Goal: Transaction & Acquisition: Purchase product/service

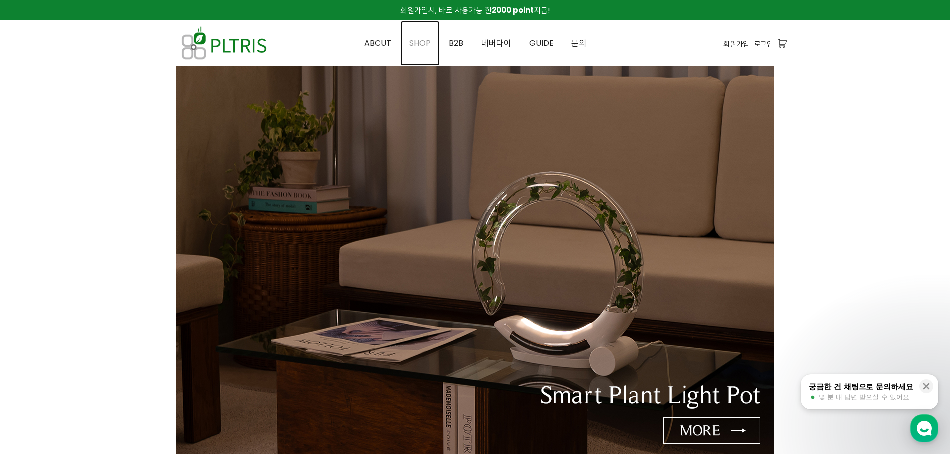
click at [419, 42] on span "SHOP" at bounding box center [420, 42] width 21 height 11
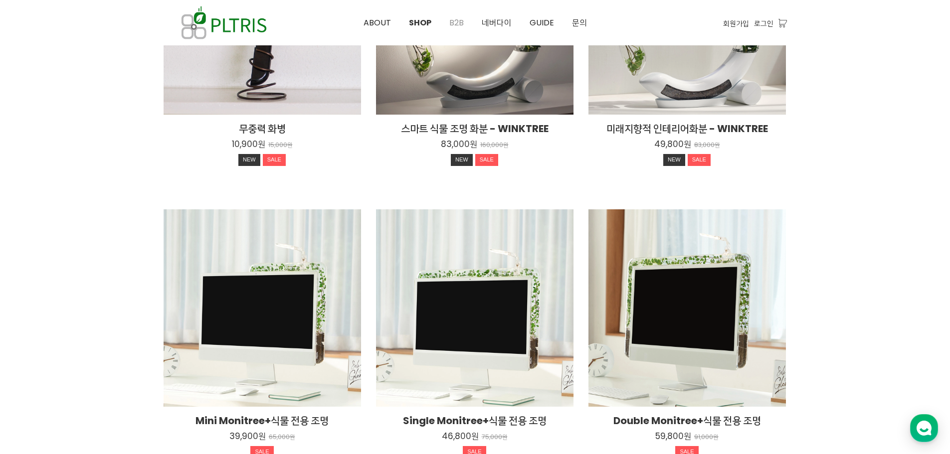
scroll to position [251, 0]
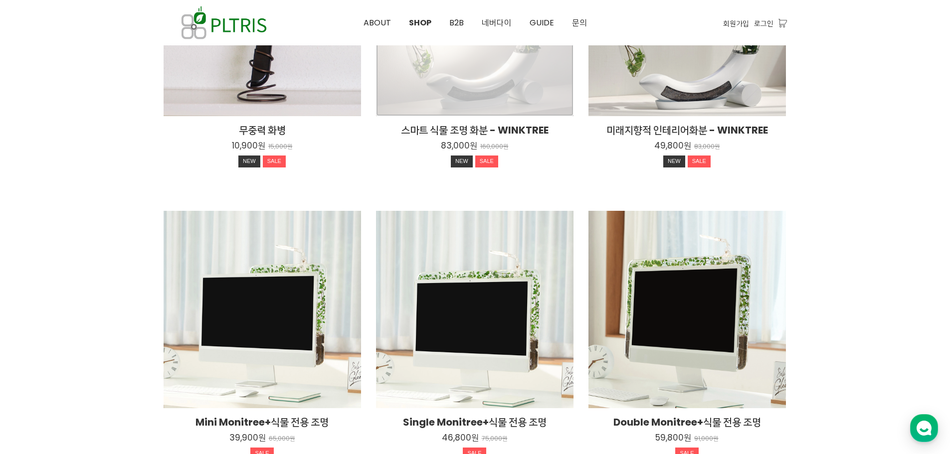
click at [481, 98] on div "스마트 식물 조명 화분 - WINKTREE 83,000원 160,000원 NEW SALE" at bounding box center [475, 18] width 198 height 198
